Goal: Book appointment/travel/reservation

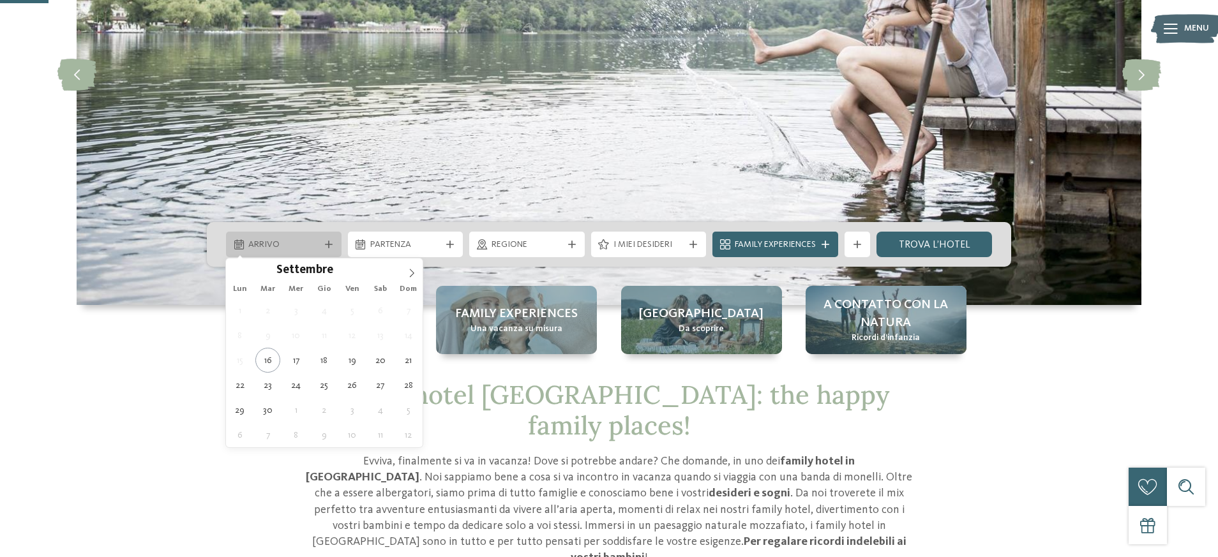
click at [300, 239] on span "Arrivo" at bounding box center [283, 245] width 71 height 13
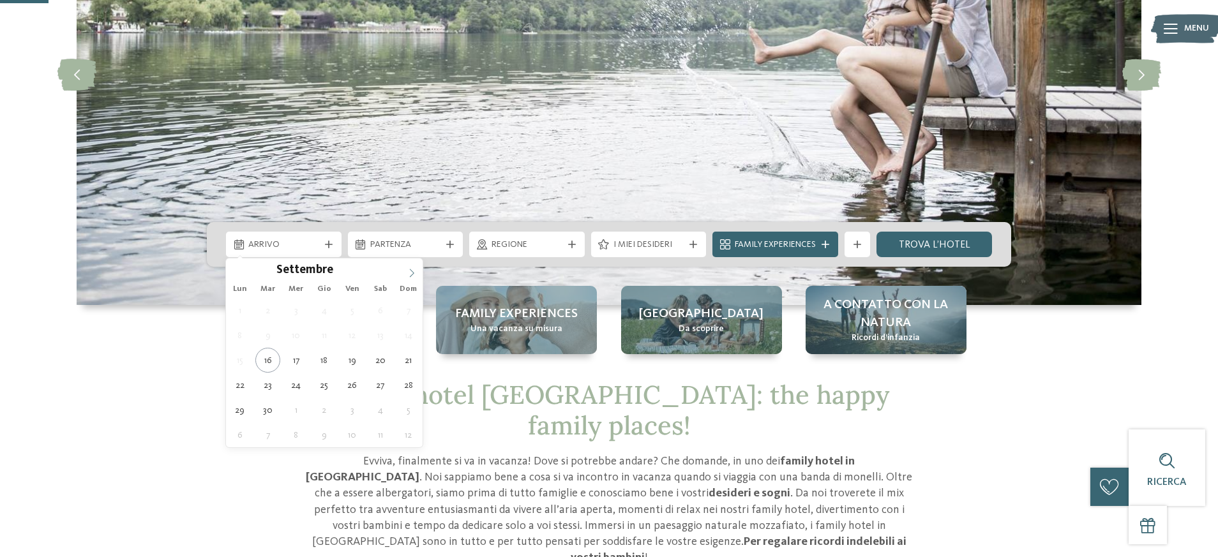
click at [418, 269] on span at bounding box center [412, 270] width 22 height 22
type input "****"
click at [418, 269] on span at bounding box center [412, 270] width 22 height 22
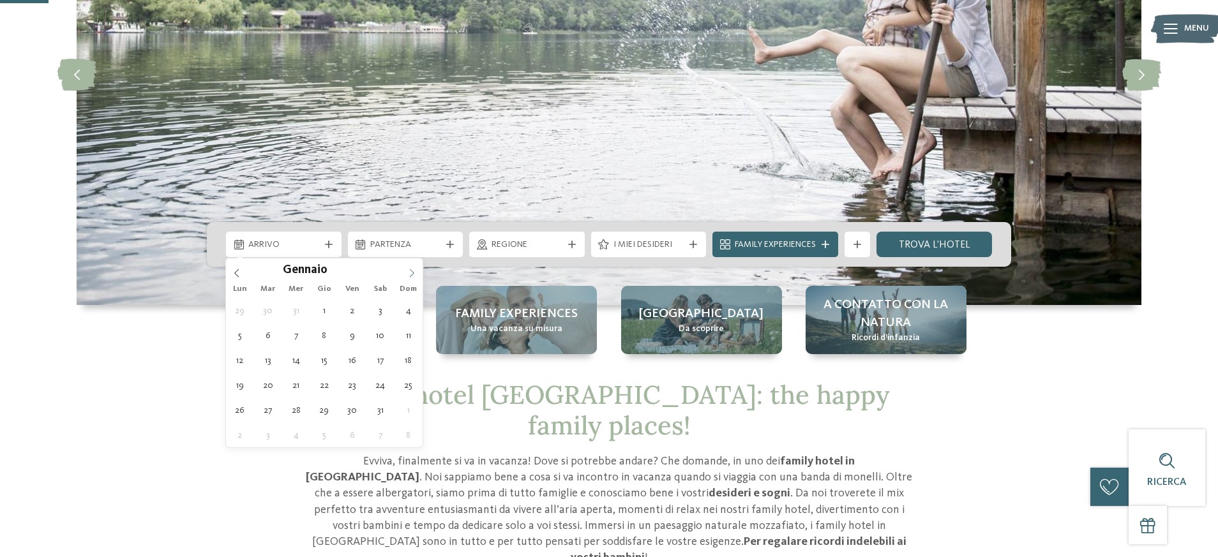
click at [418, 269] on span at bounding box center [412, 270] width 22 height 22
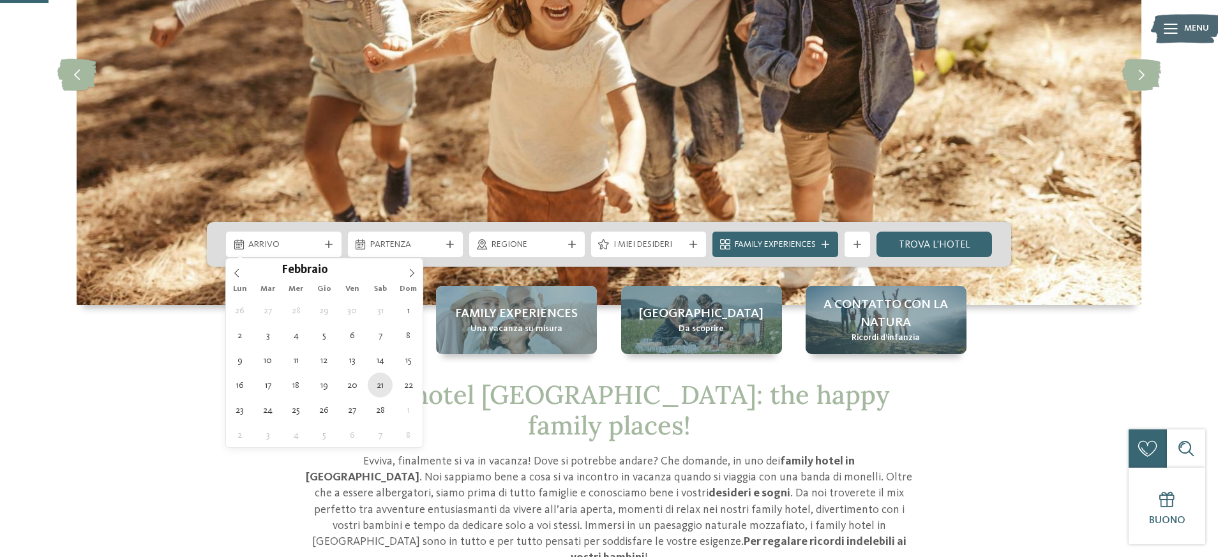
type div "[DATE]"
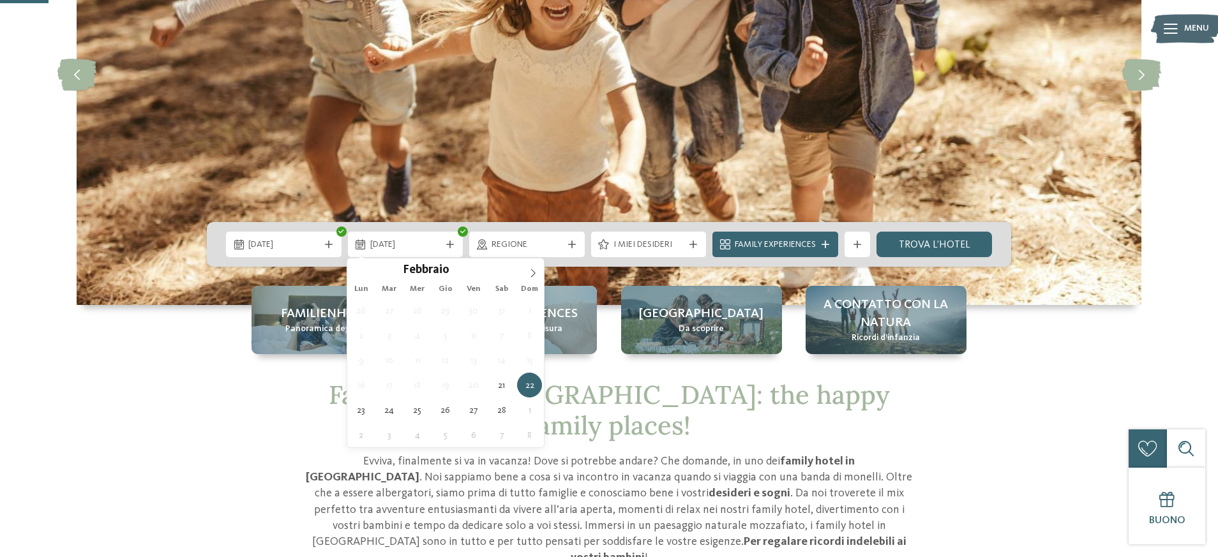
type input "****"
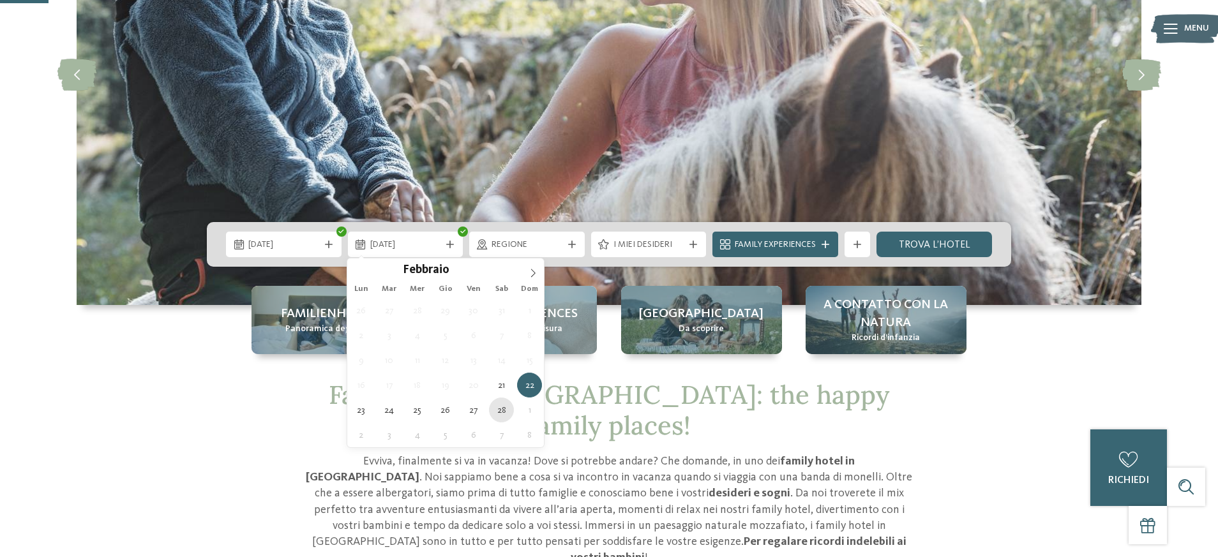
type div "[DATE]"
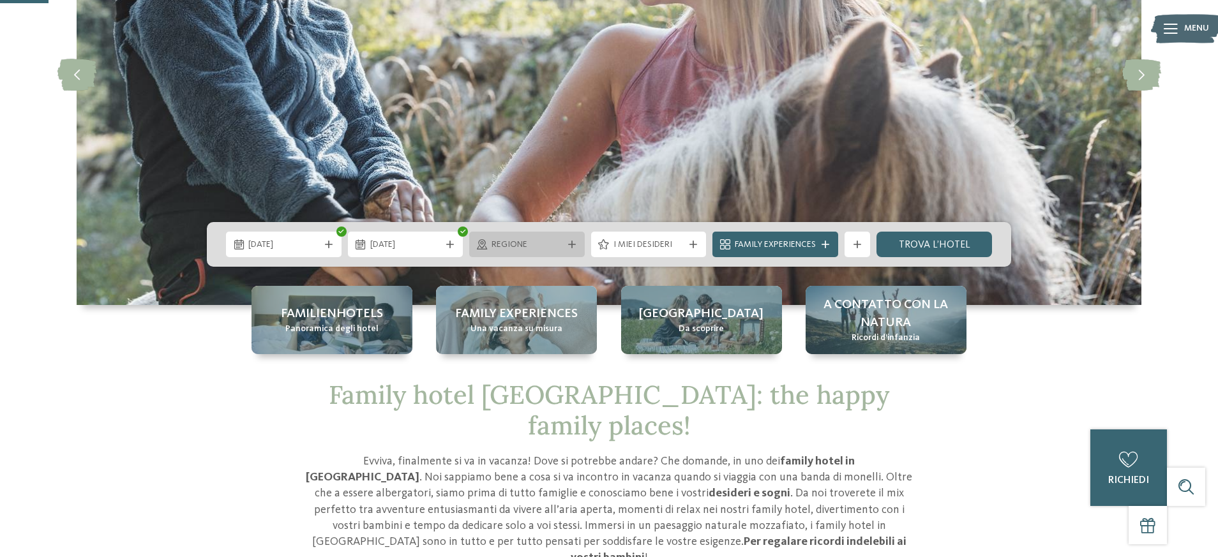
click at [576, 248] on div at bounding box center [572, 245] width 13 height 8
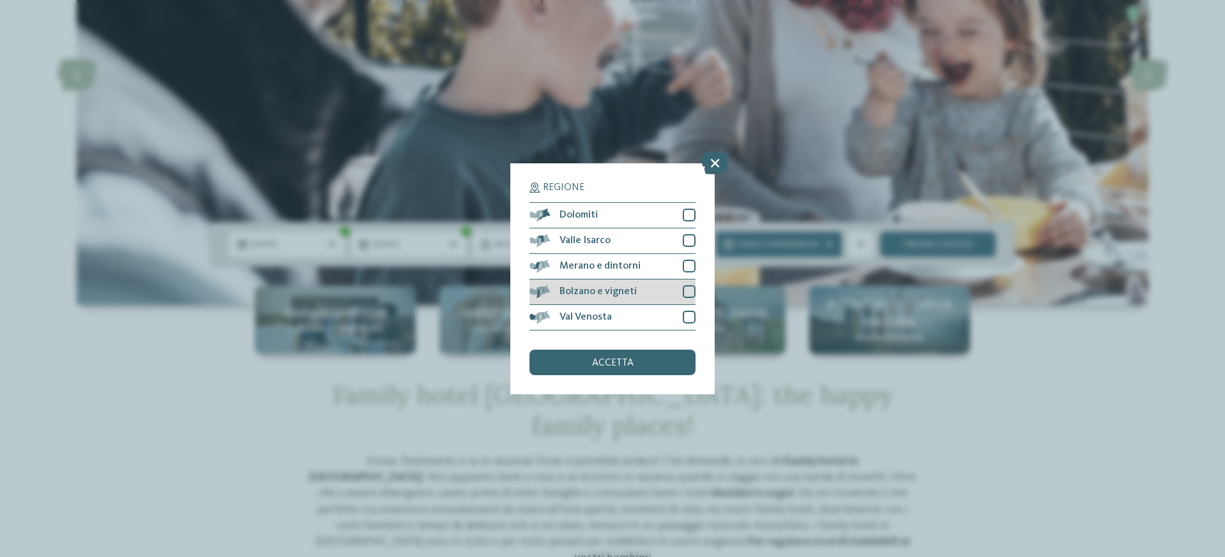
click at [688, 285] on div at bounding box center [688, 291] width 13 height 13
click at [613, 358] on span "accetta" at bounding box center [612, 363] width 41 height 10
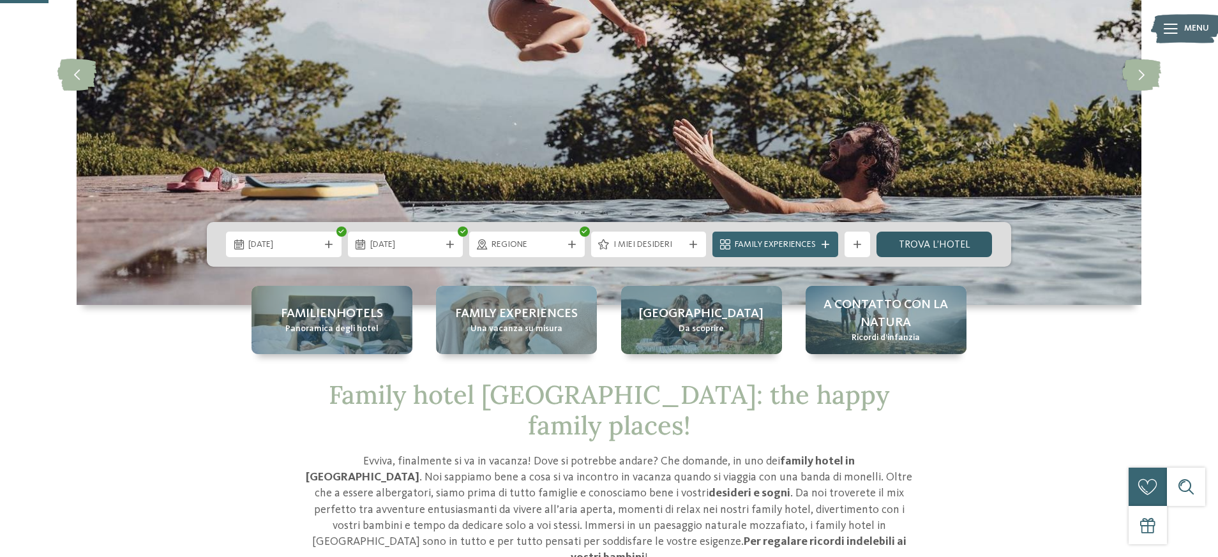
click at [895, 241] on link "trova l’hotel" at bounding box center [935, 245] width 116 height 26
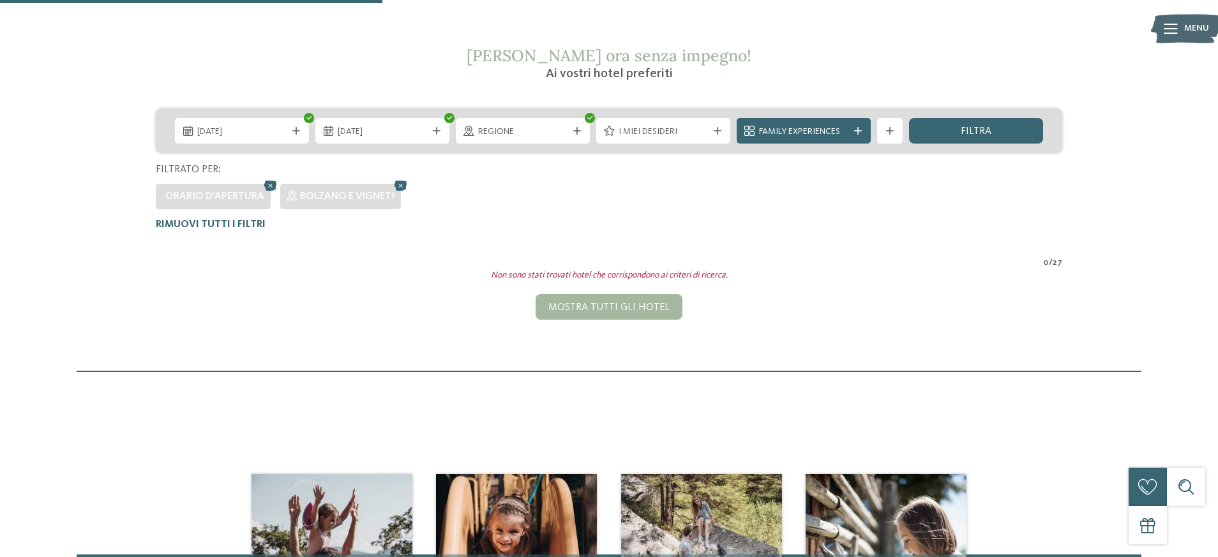
scroll to position [216, 0]
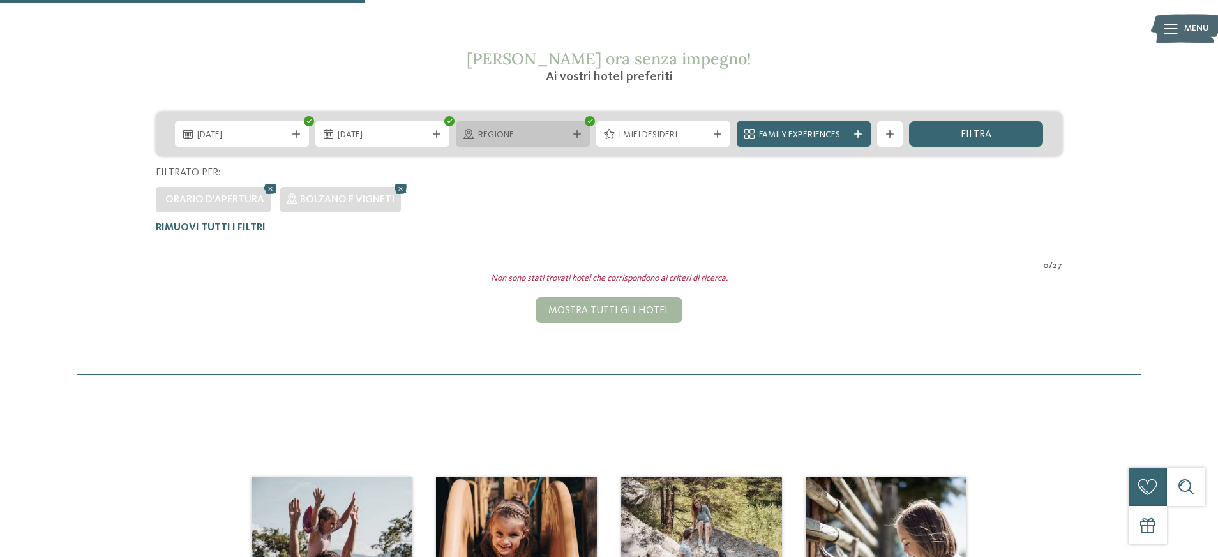
click at [524, 137] on span "Regione" at bounding box center [522, 135] width 89 height 13
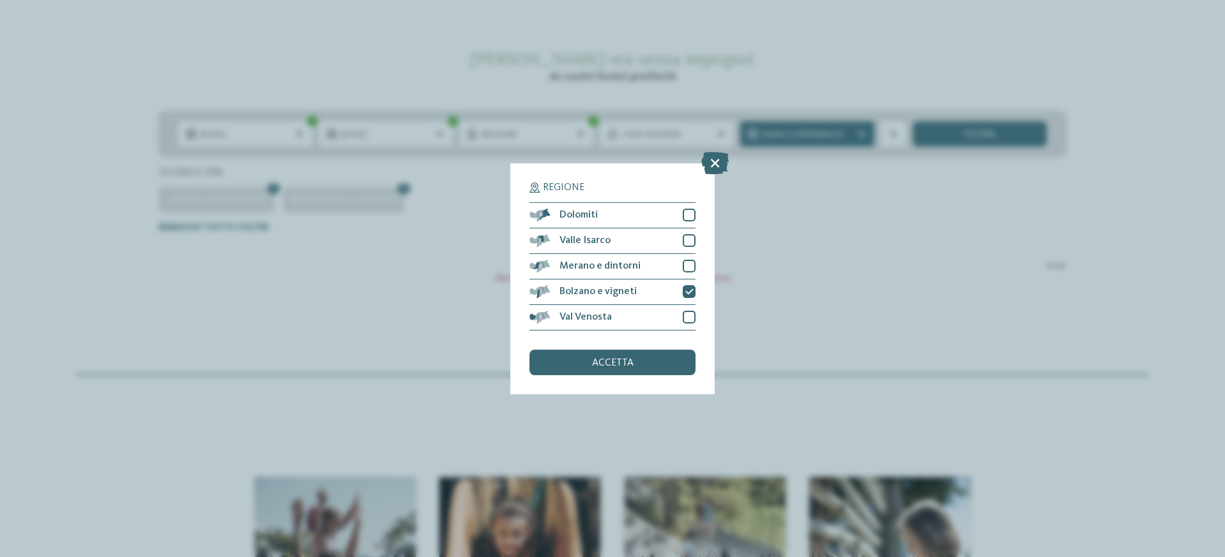
click at [524, 163] on div "Regione Dolomiti [GEOGRAPHIC_DATA]" at bounding box center [612, 278] width 204 height 231
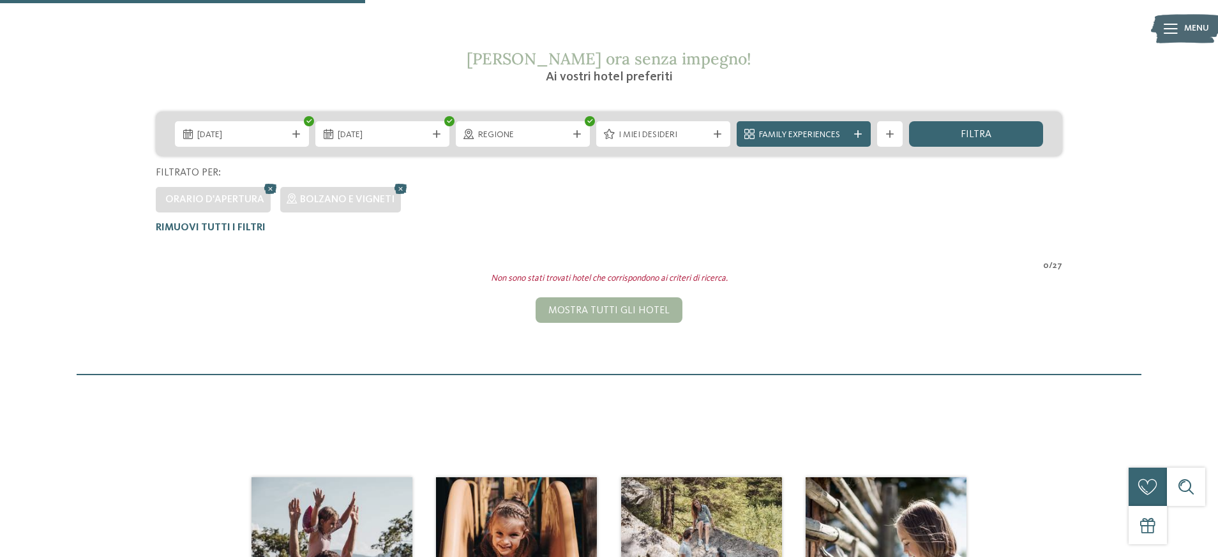
click at [653, 132] on span "I miei desideri" at bounding box center [663, 135] width 89 height 13
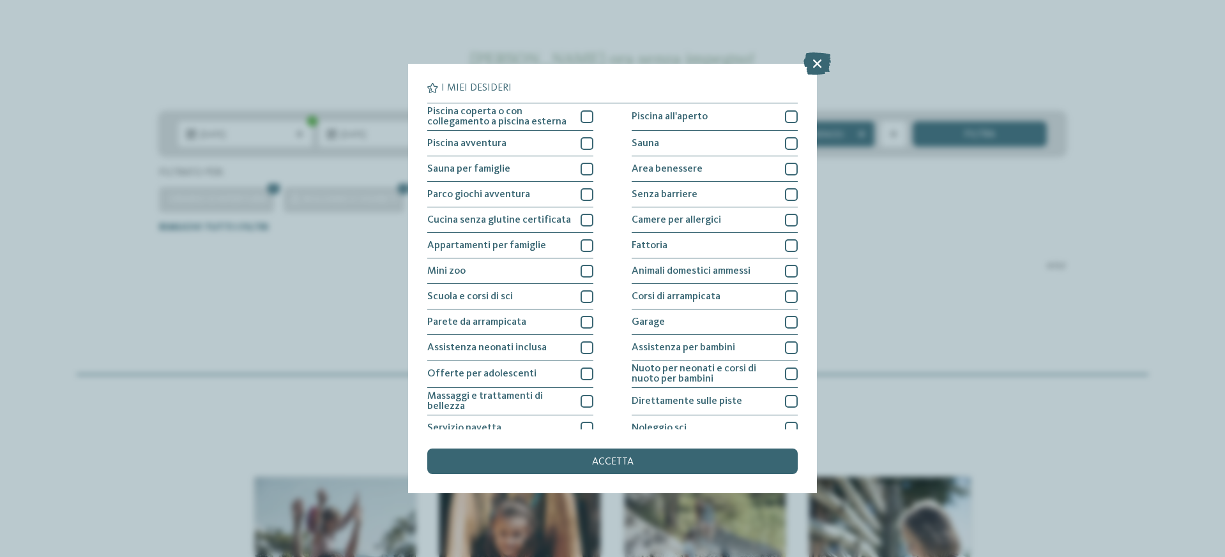
drag, startPoint x: 824, startPoint y: 63, endPoint x: 817, endPoint y: 65, distance: 7.3
click at [823, 63] on icon at bounding box center [816, 63] width 27 height 22
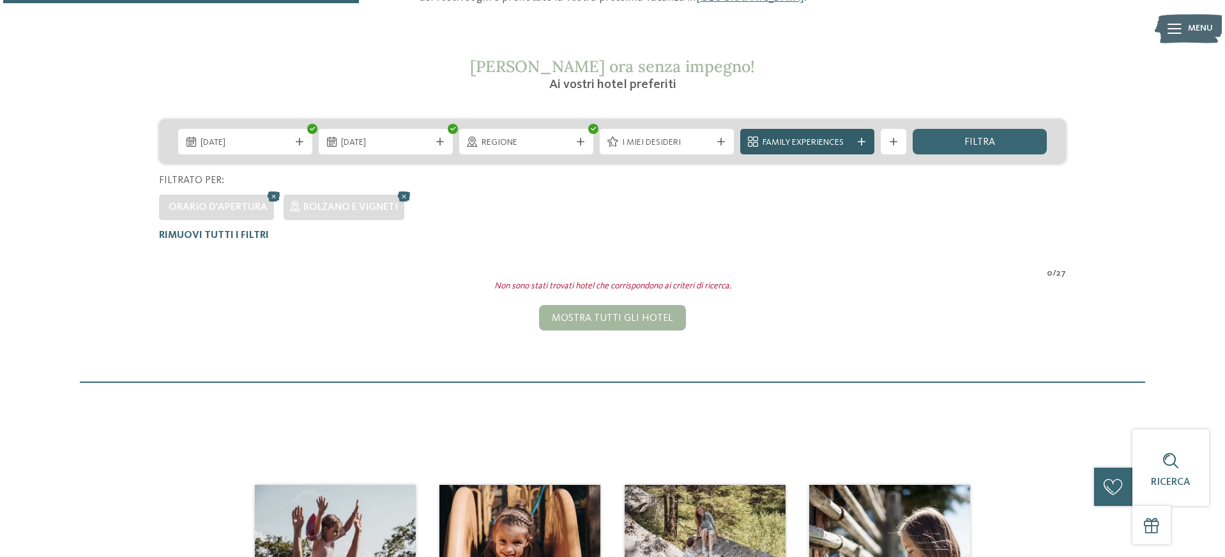
scroll to position [211, 0]
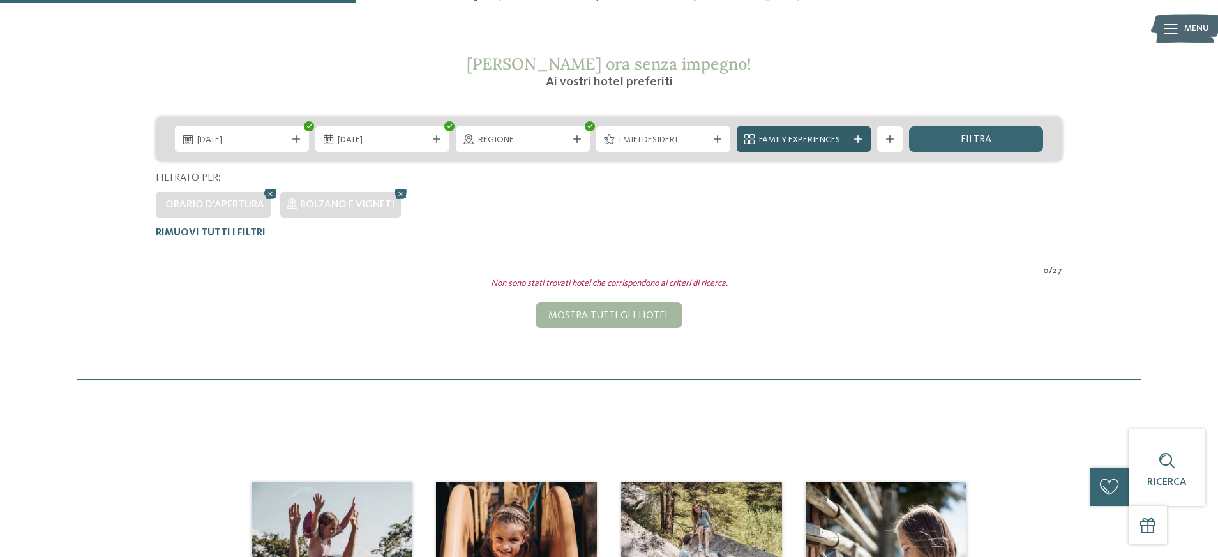
click at [815, 143] on span "Family Experiences" at bounding box center [803, 140] width 89 height 13
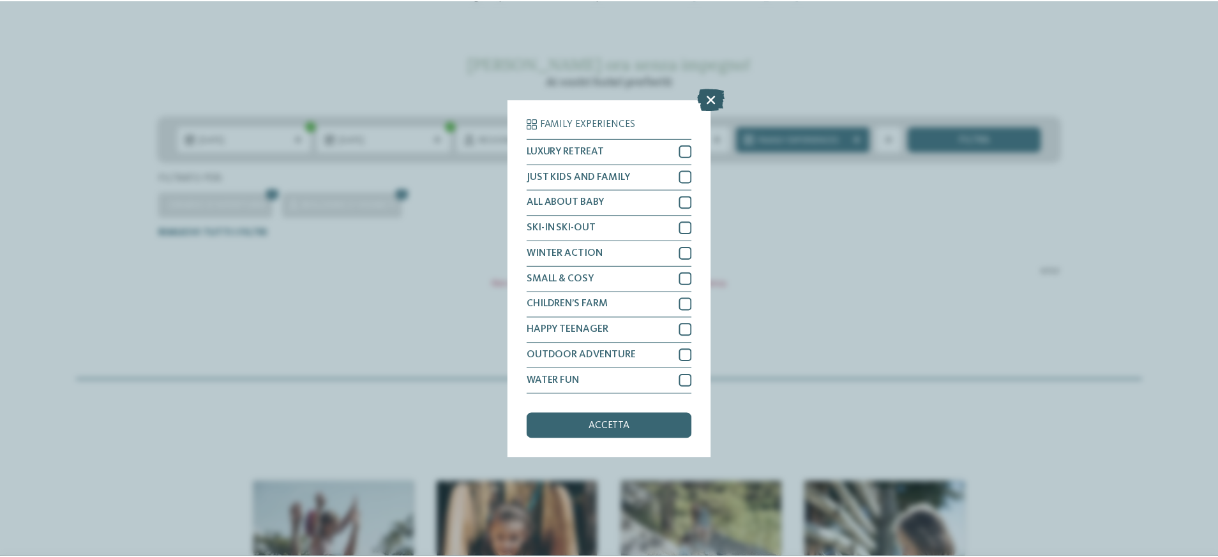
scroll to position [0, 0]
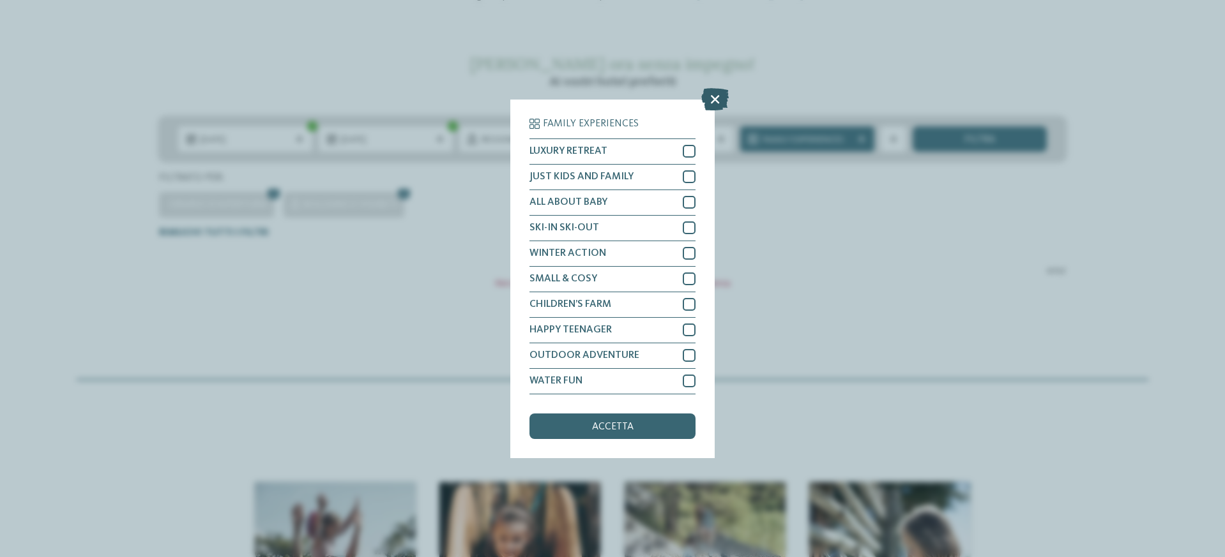
click at [716, 87] on icon at bounding box center [714, 98] width 27 height 22
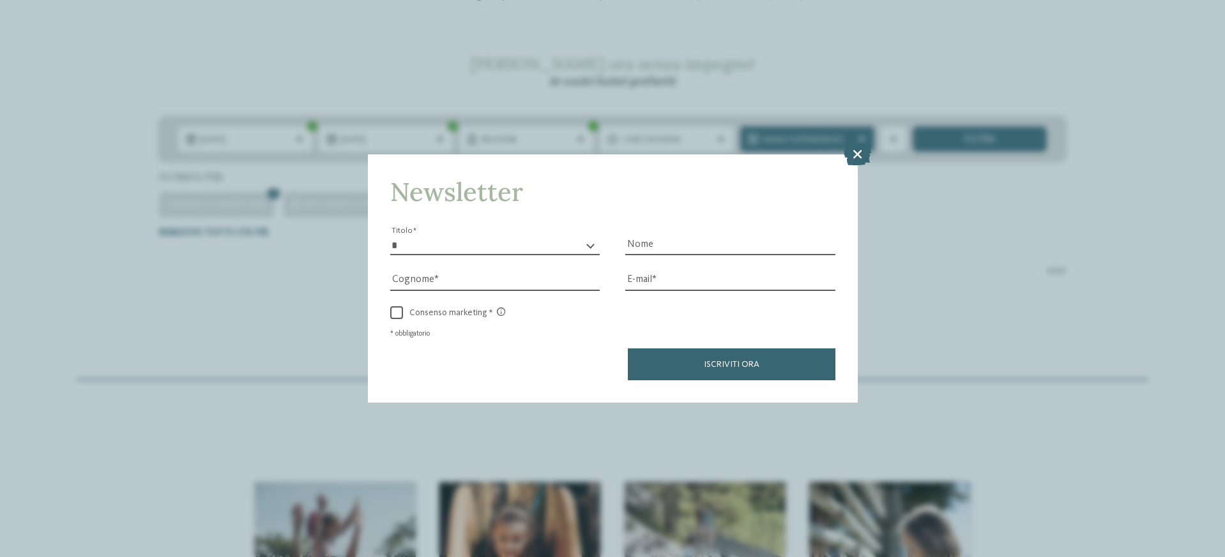
click at [848, 143] on icon at bounding box center [856, 154] width 27 height 22
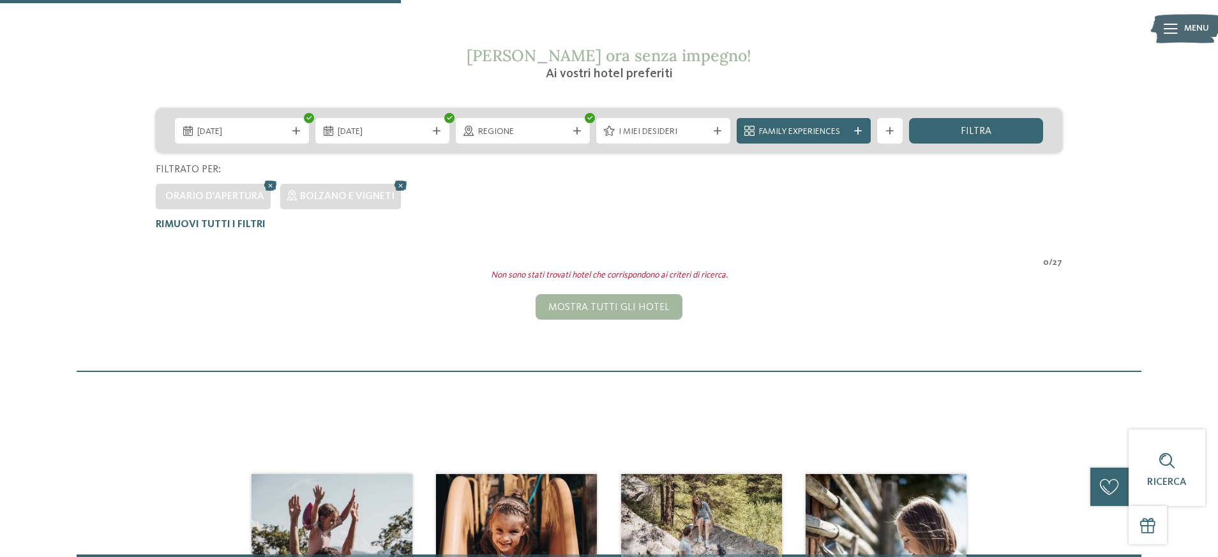
scroll to position [462, 0]
